Goal: Check status: Check status

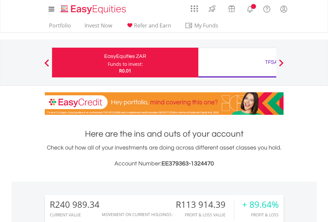
scroll to position [64, 104]
click at [108, 63] on div "Funds to invest:" at bounding box center [125, 64] width 35 height 7
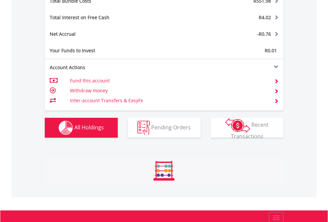
scroll to position [64, 104]
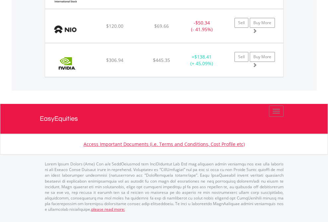
scroll to position [750, 0]
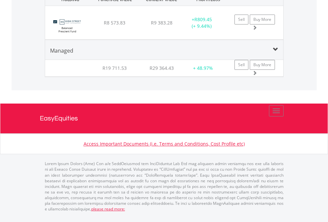
scroll to position [64, 104]
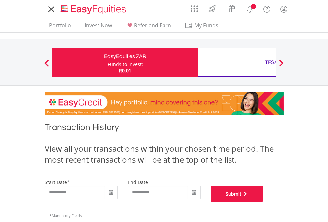
click at [263, 202] on button "Submit" at bounding box center [236, 194] width 52 height 17
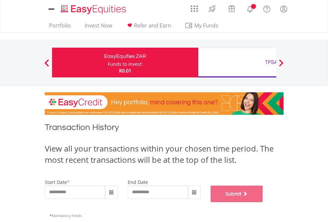
scroll to position [269, 0]
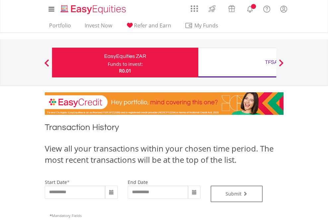
click at [237, 63] on div "TFSA" at bounding box center [271, 62] width 138 height 9
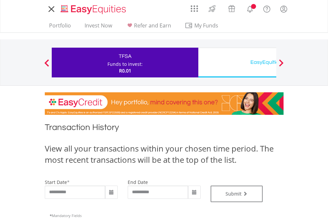
type input "**********"
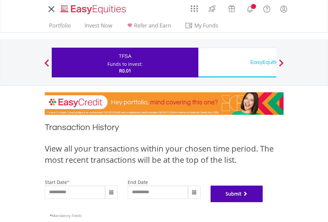
click at [263, 202] on button "Submit" at bounding box center [236, 194] width 52 height 17
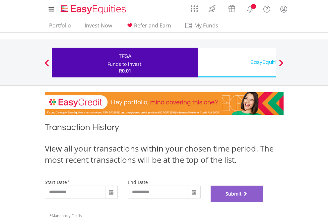
scroll to position [269, 0]
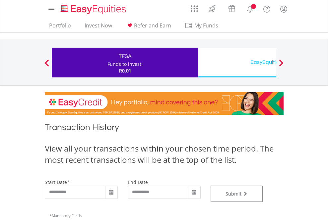
click at [237, 63] on div "EasyEquities USD" at bounding box center [271, 62] width 138 height 9
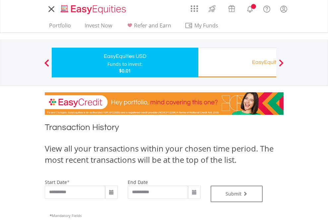
type input "**********"
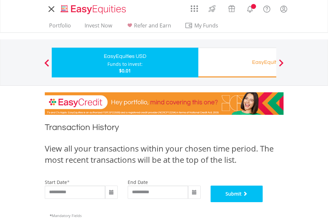
click at [263, 202] on button "Submit" at bounding box center [236, 194] width 52 height 17
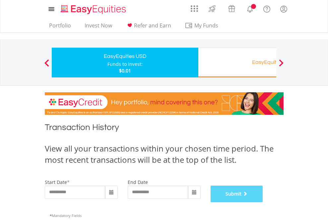
scroll to position [269, 0]
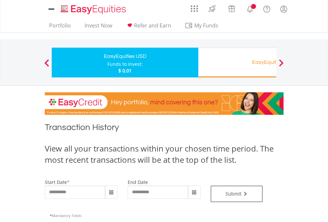
click at [237, 63] on div "EasyEquities RA" at bounding box center [271, 62] width 138 height 9
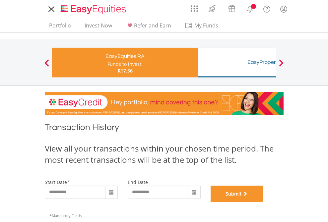
click at [263, 202] on button "Submit" at bounding box center [236, 194] width 52 height 17
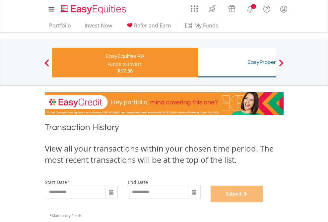
scroll to position [269, 0]
